Goal: Task Accomplishment & Management: Use online tool/utility

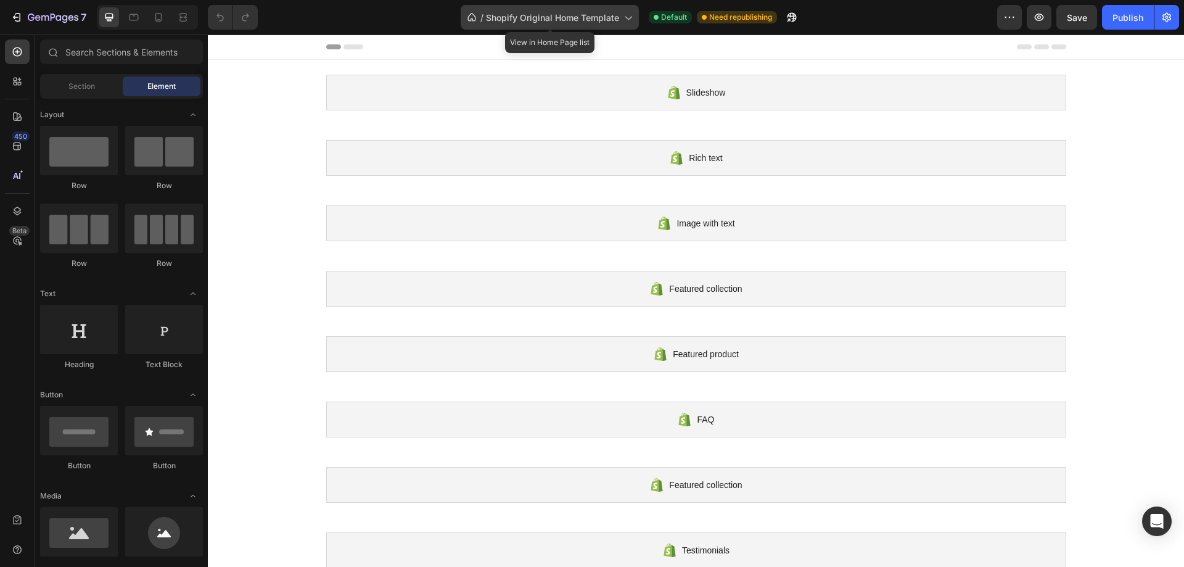
click at [627, 19] on icon at bounding box center [628, 17] width 12 height 12
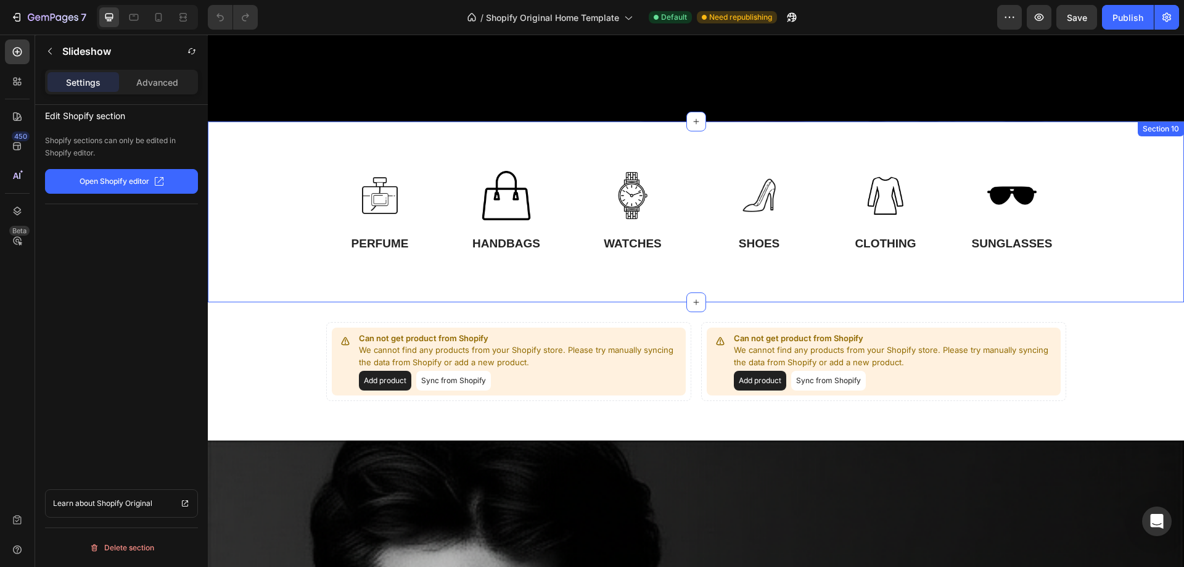
scroll to position [864, 0]
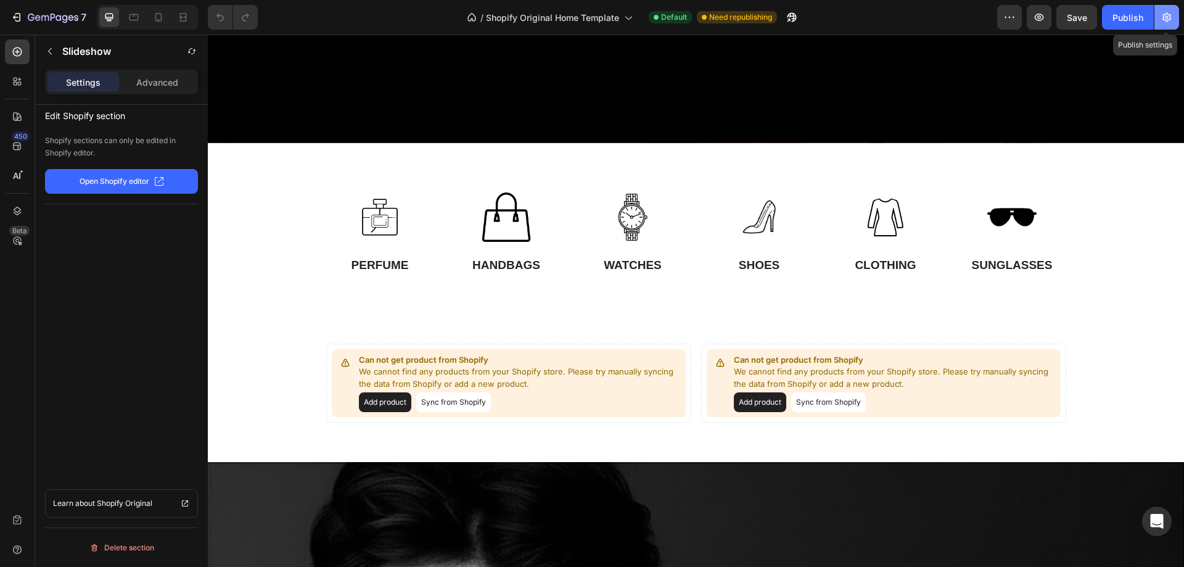
click at [1166, 12] on icon "button" at bounding box center [1167, 17] width 12 height 12
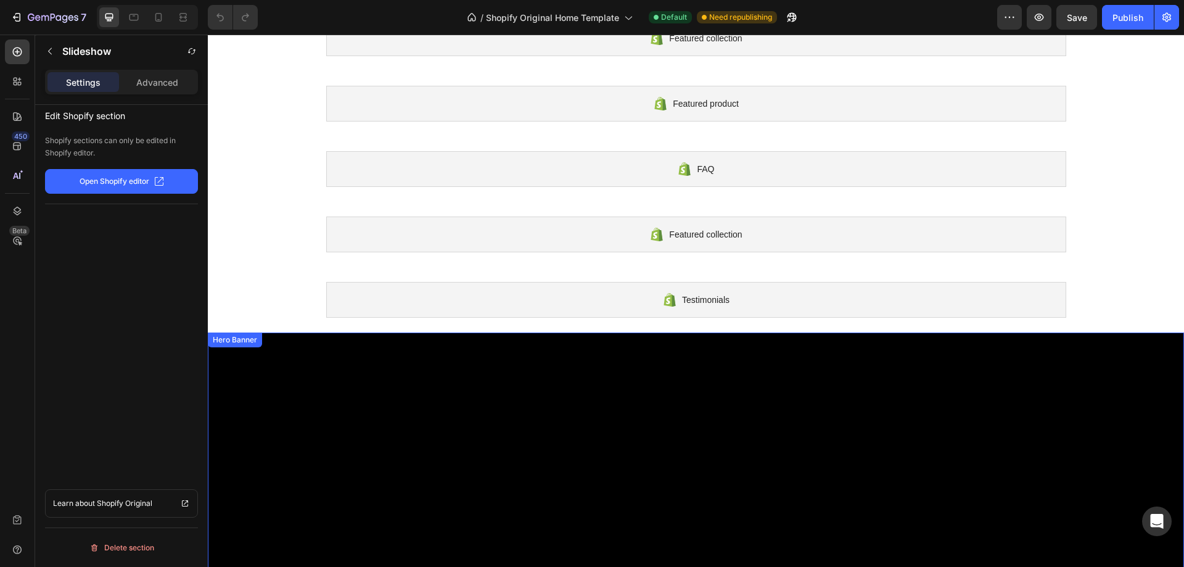
scroll to position [247, 0]
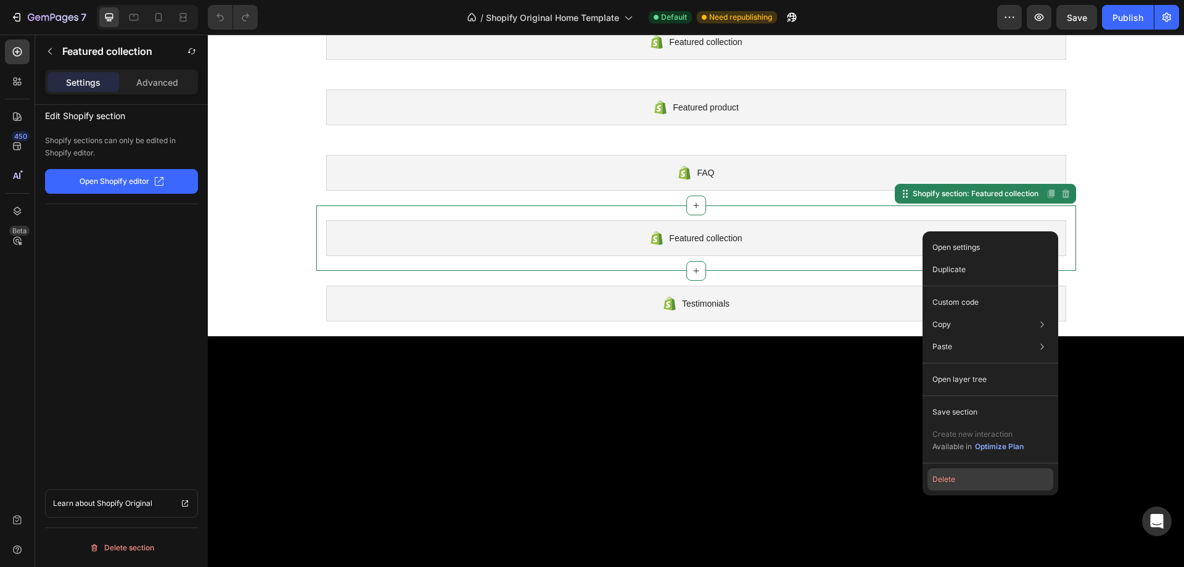
click at [955, 476] on button "Delete" at bounding box center [991, 479] width 126 height 22
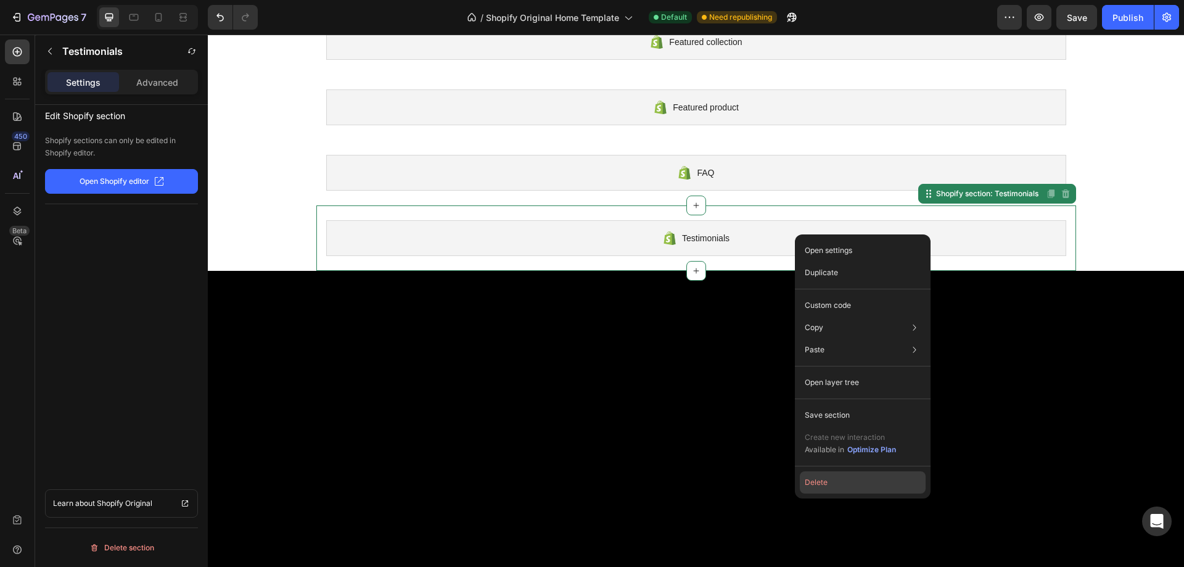
drag, startPoint x: 545, startPoint y: 160, endPoint x: 825, endPoint y: 482, distance: 426.3
click at [825, 482] on button "Delete" at bounding box center [863, 482] width 126 height 22
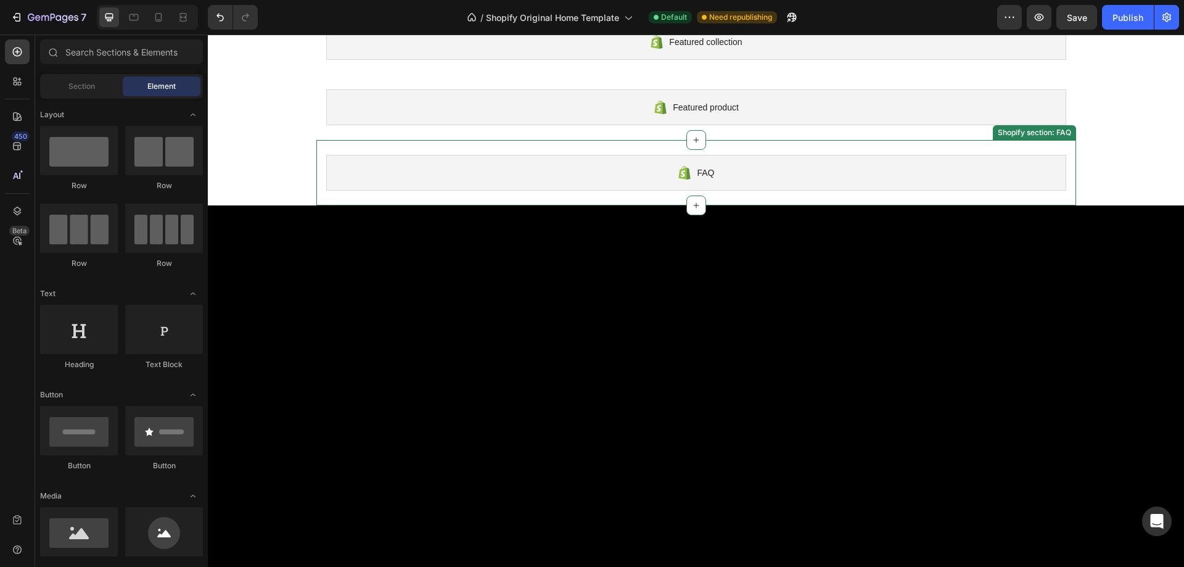
scroll to position [0, 0]
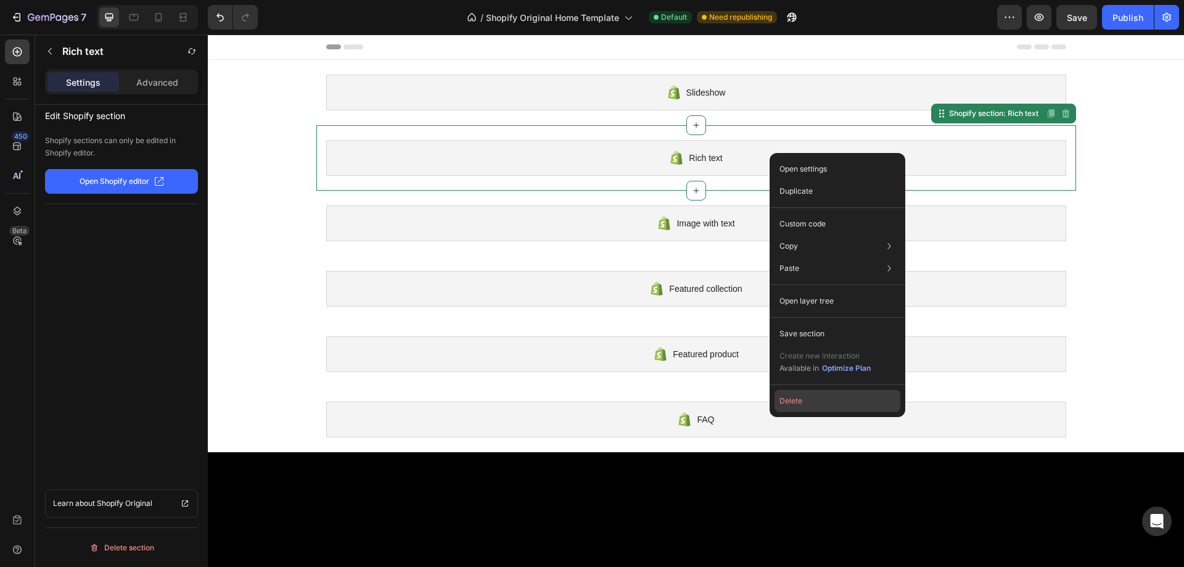
drag, startPoint x: 557, startPoint y: 113, endPoint x: 791, endPoint y: 397, distance: 367.2
click at [791, 397] on button "Delete" at bounding box center [838, 401] width 126 height 22
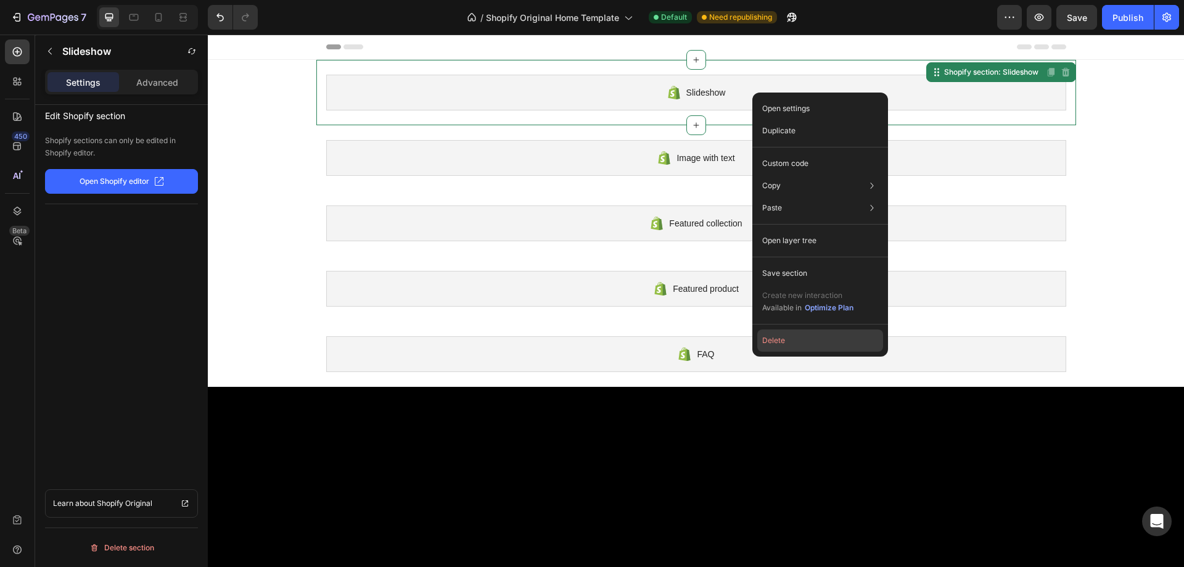
drag, startPoint x: 781, startPoint y: 344, endPoint x: 556, endPoint y: 75, distance: 350.7
click at [781, 344] on button "Delete" at bounding box center [820, 340] width 126 height 22
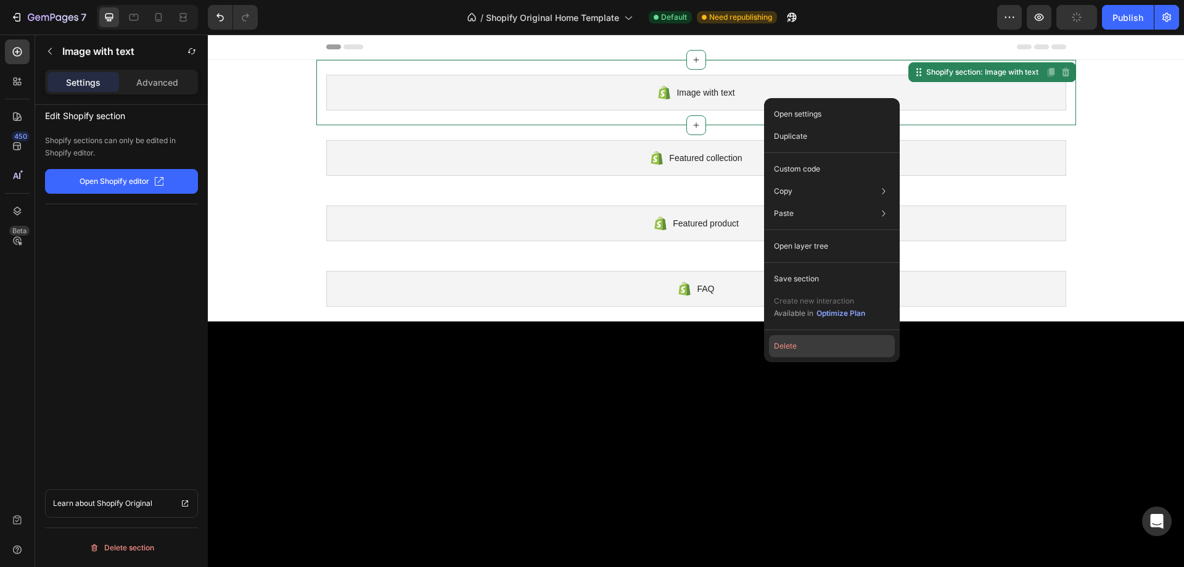
click at [791, 346] on button "Delete" at bounding box center [832, 346] width 126 height 22
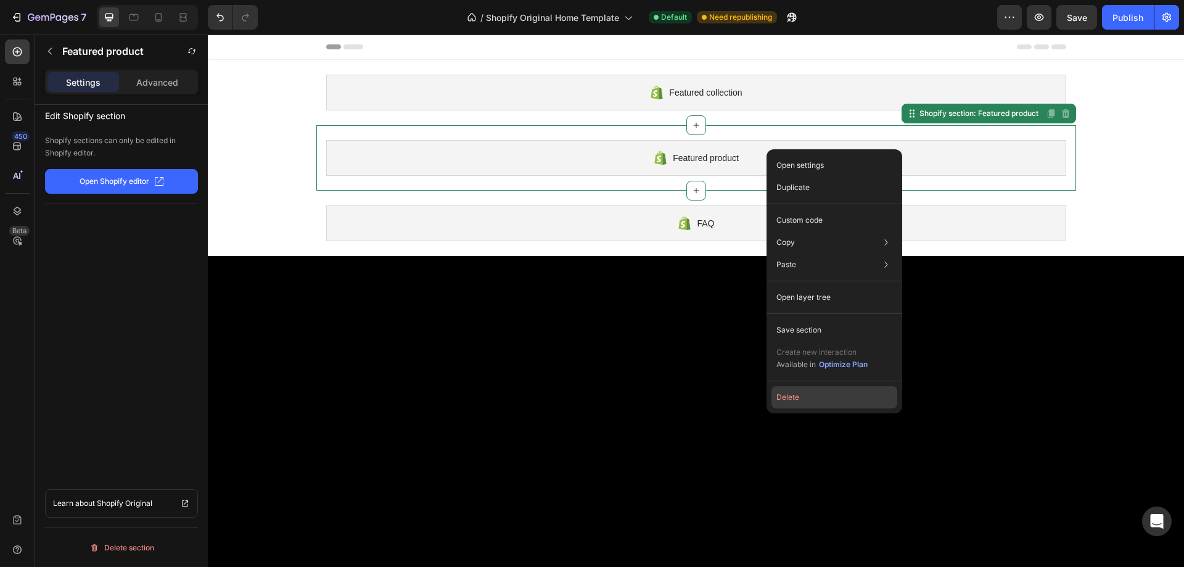
drag, startPoint x: 785, startPoint y: 398, endPoint x: 554, endPoint y: 125, distance: 358.0
click at [785, 398] on button "Delete" at bounding box center [835, 397] width 126 height 22
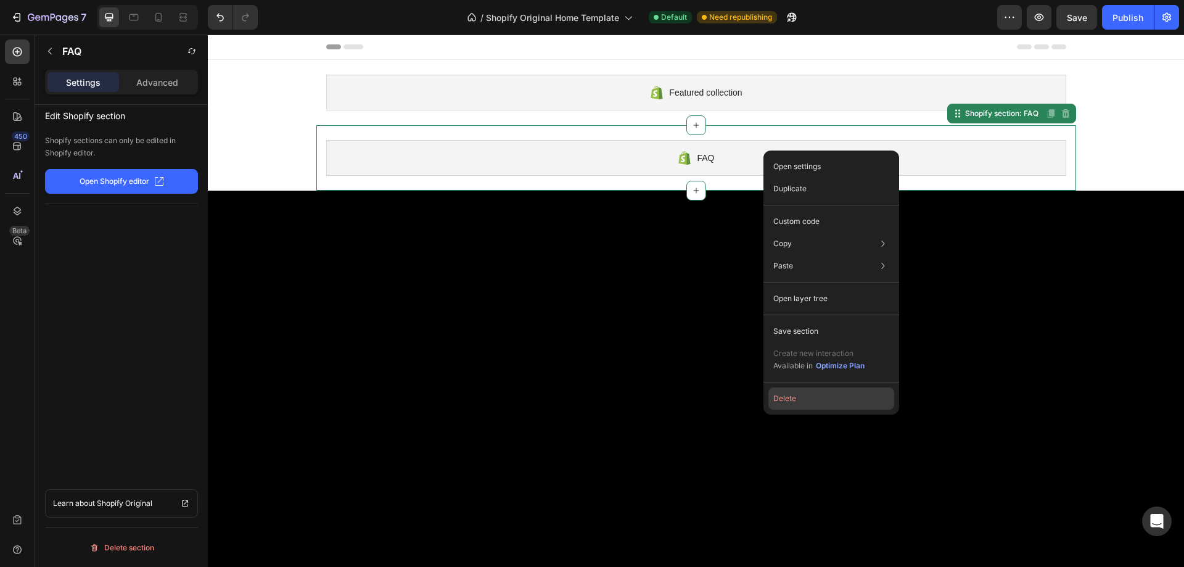
drag, startPoint x: 789, startPoint y: 397, endPoint x: 568, endPoint y: 62, distance: 401.2
click at [789, 397] on button "Delete" at bounding box center [832, 398] width 126 height 22
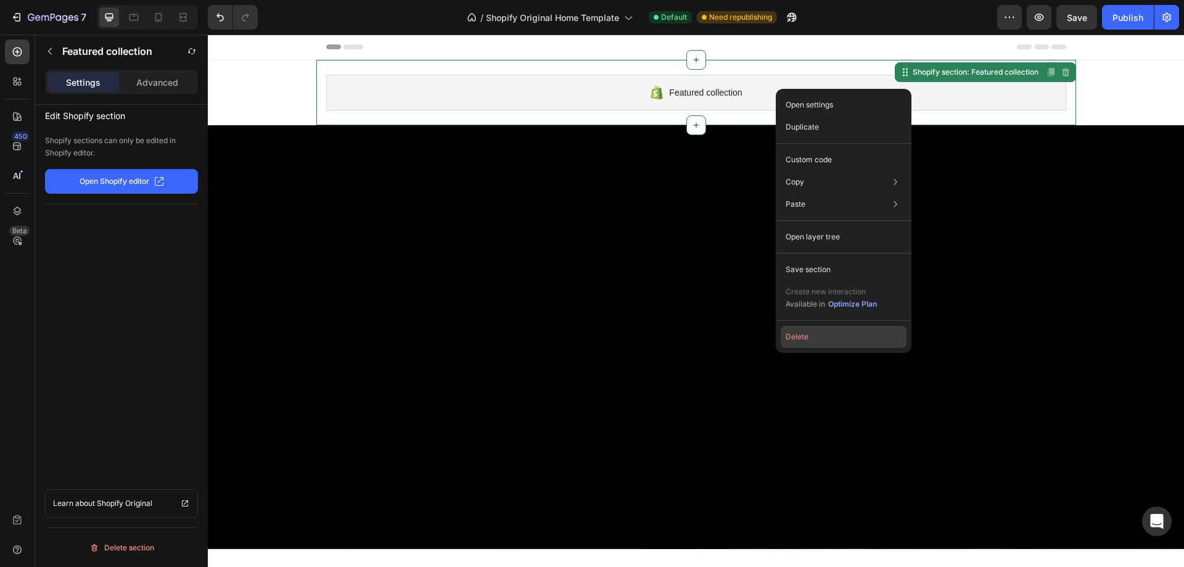
drag, startPoint x: 796, startPoint y: 336, endPoint x: 354, endPoint y: 189, distance: 466.0
click at [796, 336] on button "Delete" at bounding box center [844, 337] width 126 height 22
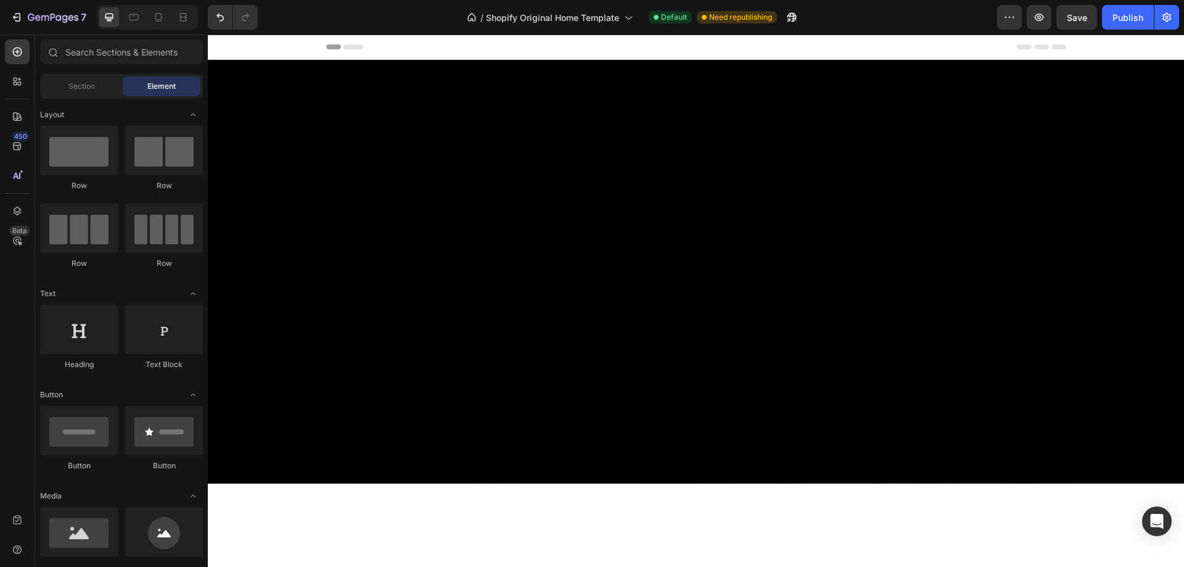
click at [331, 44] on icon at bounding box center [333, 46] width 15 height 5
click at [355, 47] on icon at bounding box center [354, 46] width 20 height 5
click at [1071, 13] on icon "button" at bounding box center [1077, 17] width 12 height 12
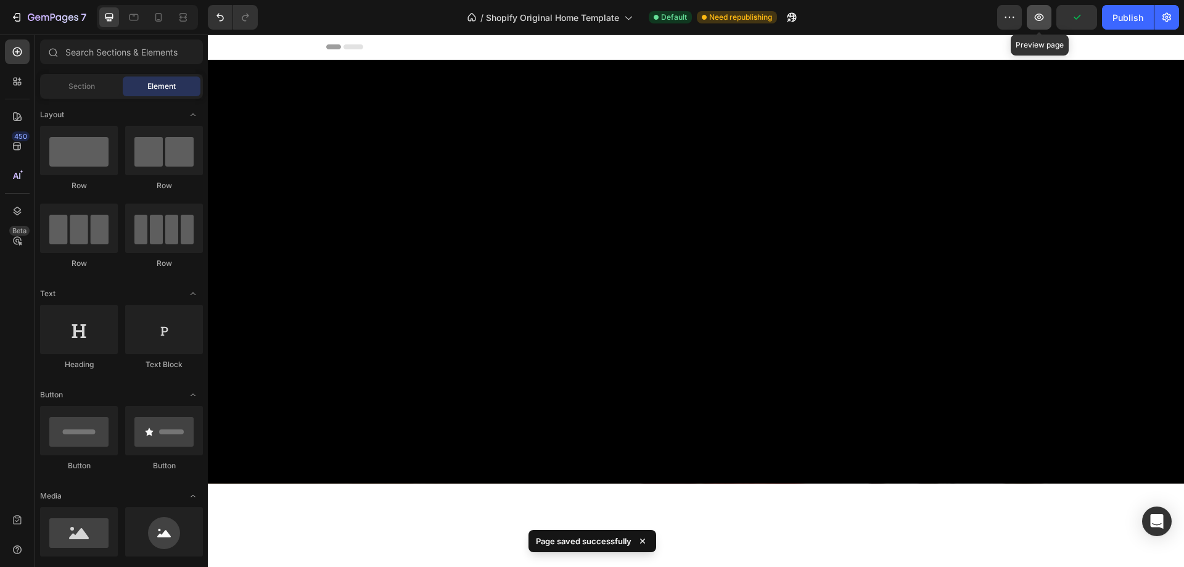
click at [1042, 16] on icon "button" at bounding box center [1039, 17] width 12 height 12
click at [1038, 18] on icon "button" at bounding box center [1039, 17] width 12 height 12
